Goal: Task Accomplishment & Management: Manage account settings

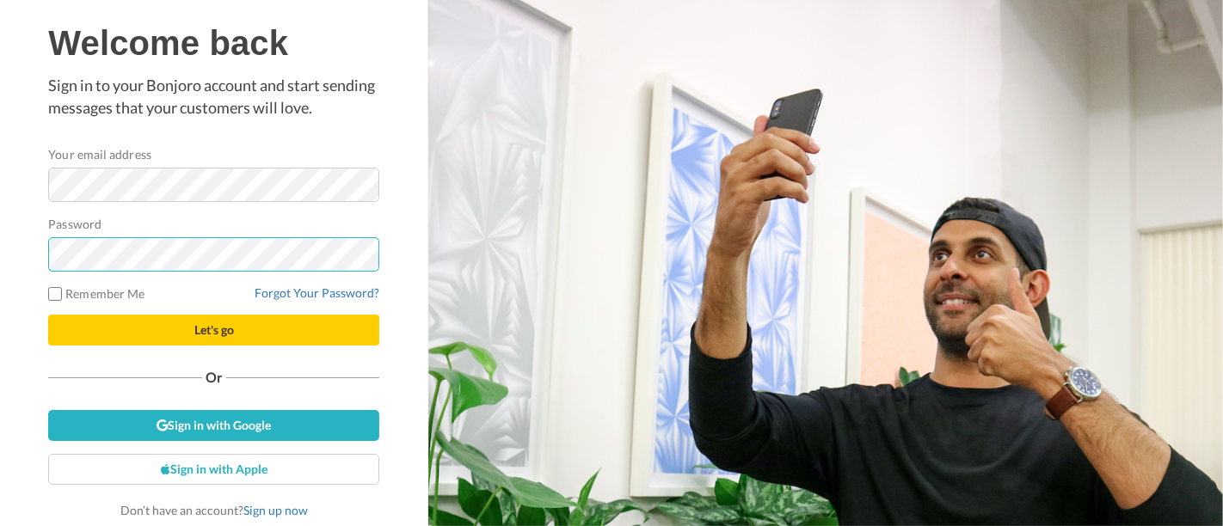
click at [24, 256] on div "Welcome back Sign in to your Bonjoro account and start sending messages that yo…" at bounding box center [214, 263] width 428 height 526
click at [48, 315] on button "Let's go" at bounding box center [213, 330] width 331 height 31
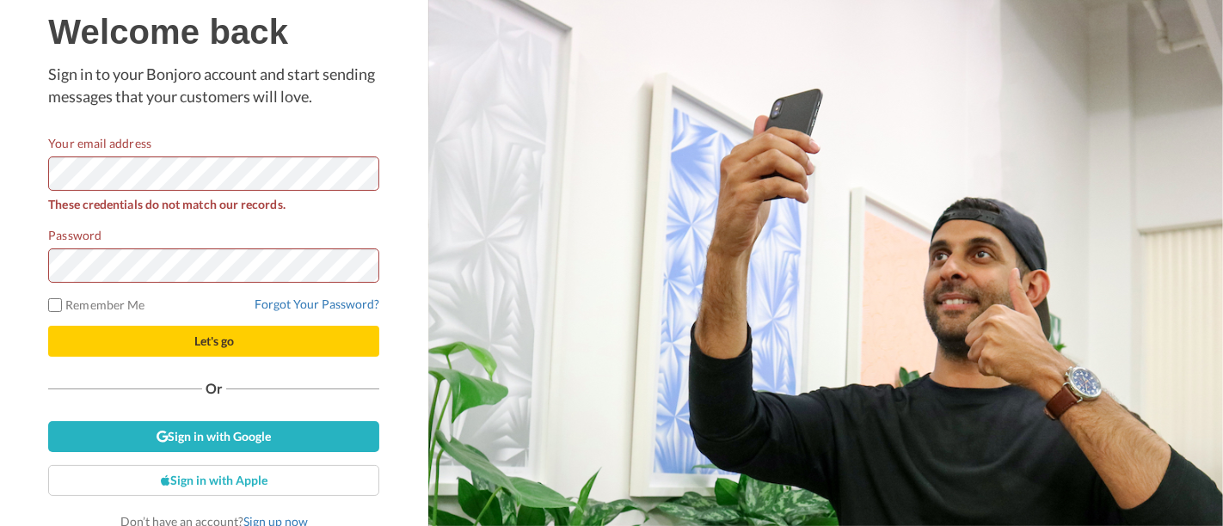
click at [0, 159] on div "Welcome back Sign in to your Bonjoro account and start sending messages that yo…" at bounding box center [214, 263] width 428 height 526
click at [2, 258] on div "Welcome back Sign in to your Bonjoro account and start sending messages that yo…" at bounding box center [214, 263] width 428 height 526
click at [48, 326] on button "Let's go" at bounding box center [213, 341] width 331 height 31
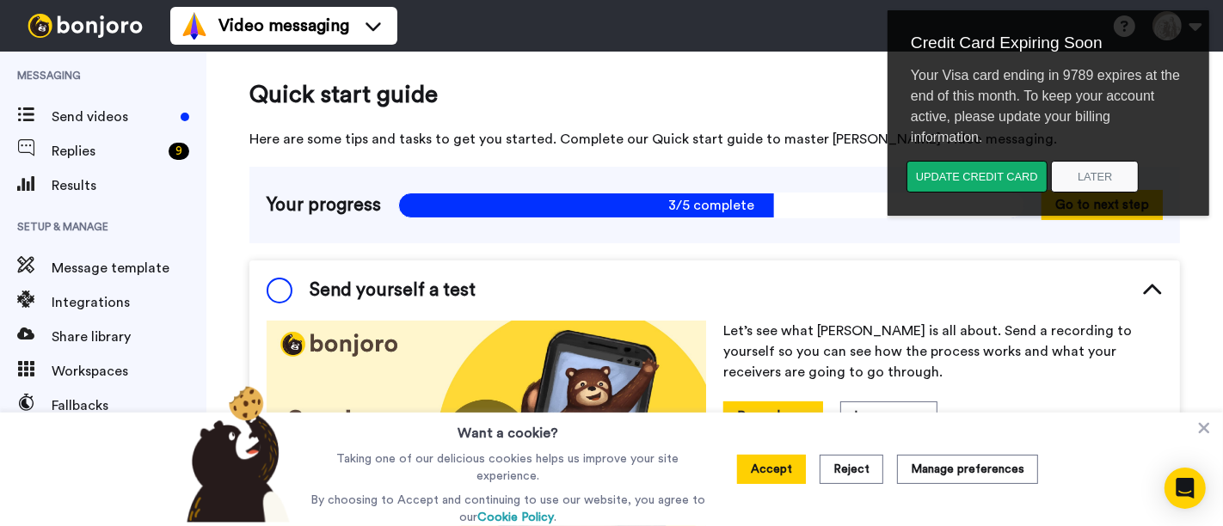
scroll to position [131, 0]
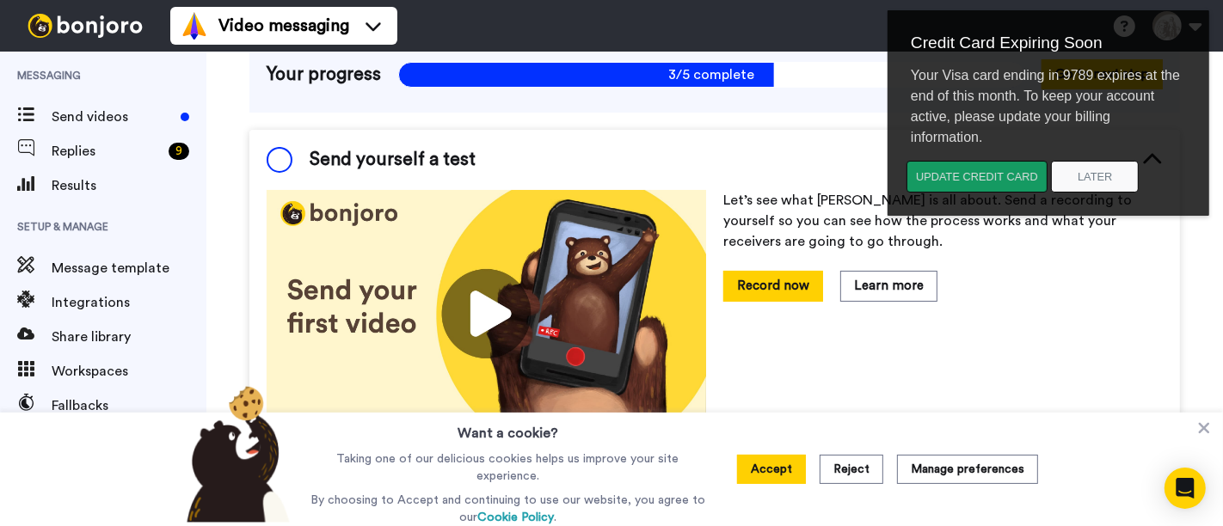
click at [979, 178] on button "Update credit card" at bounding box center [975, 177] width 141 height 32
